Goal: Information Seeking & Learning: Learn about a topic

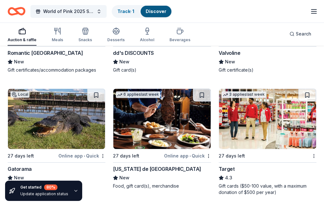
scroll to position [5046, 0]
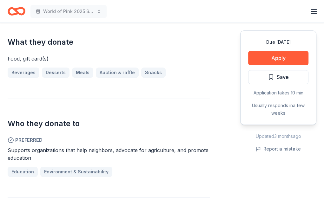
scroll to position [272, 0]
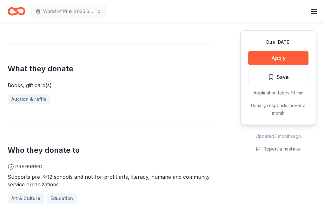
scroll to position [230, 0]
